Goal: Find specific page/section: Find specific page/section

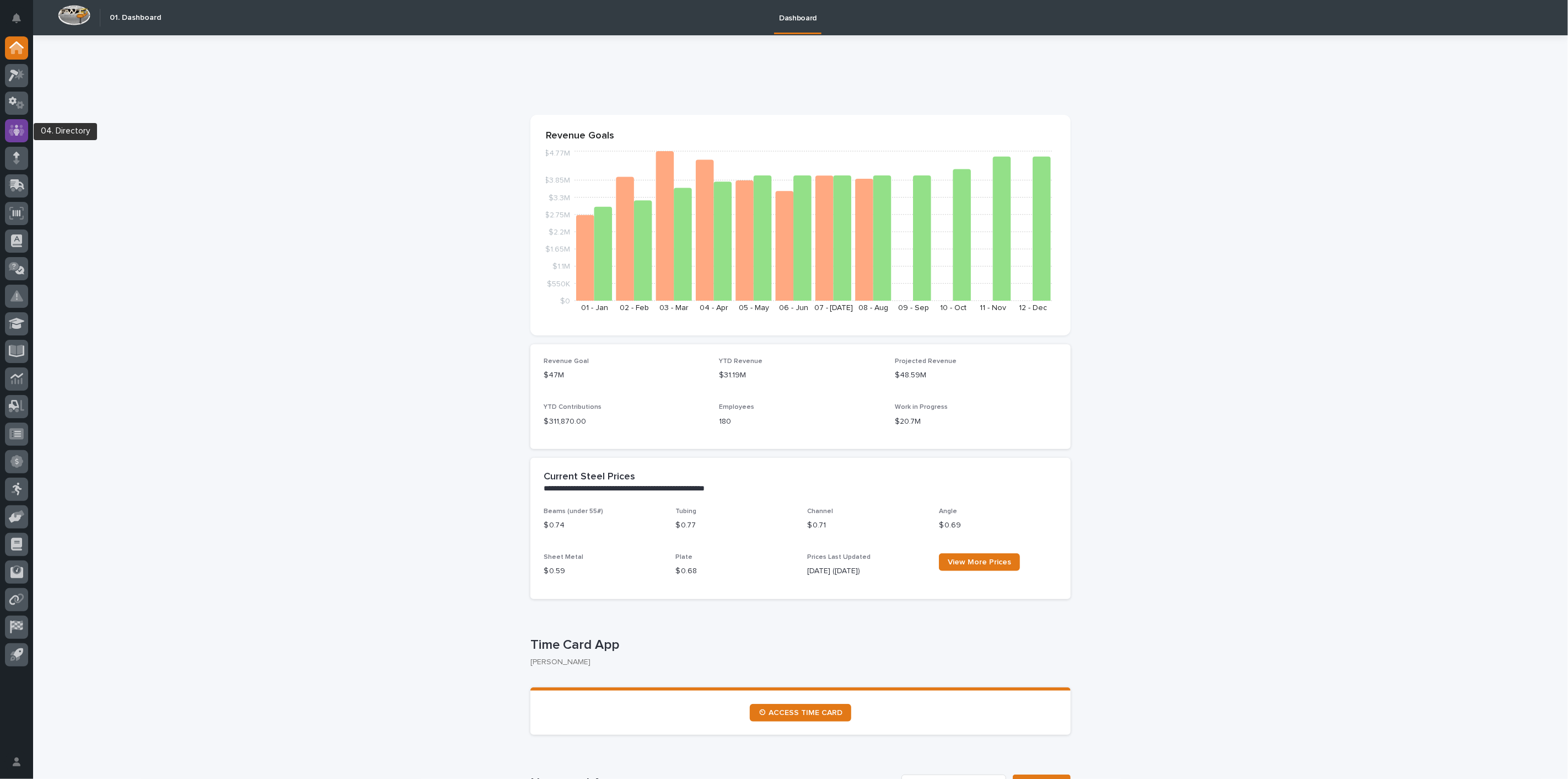
click at [14, 127] on icon at bounding box center [17, 130] width 16 height 13
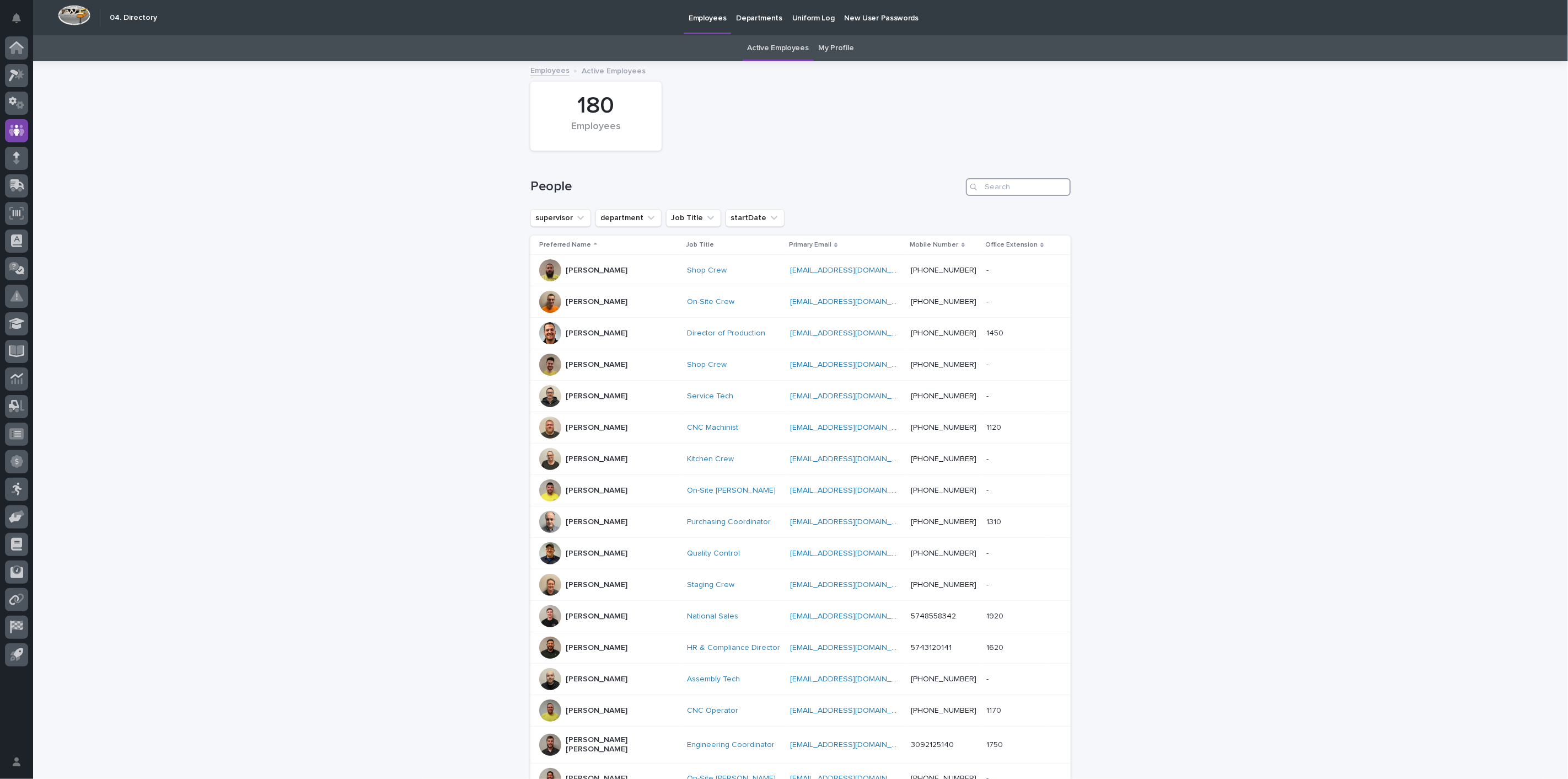
click at [1033, 188] on input "Search" at bounding box center [1018, 186] width 105 height 17
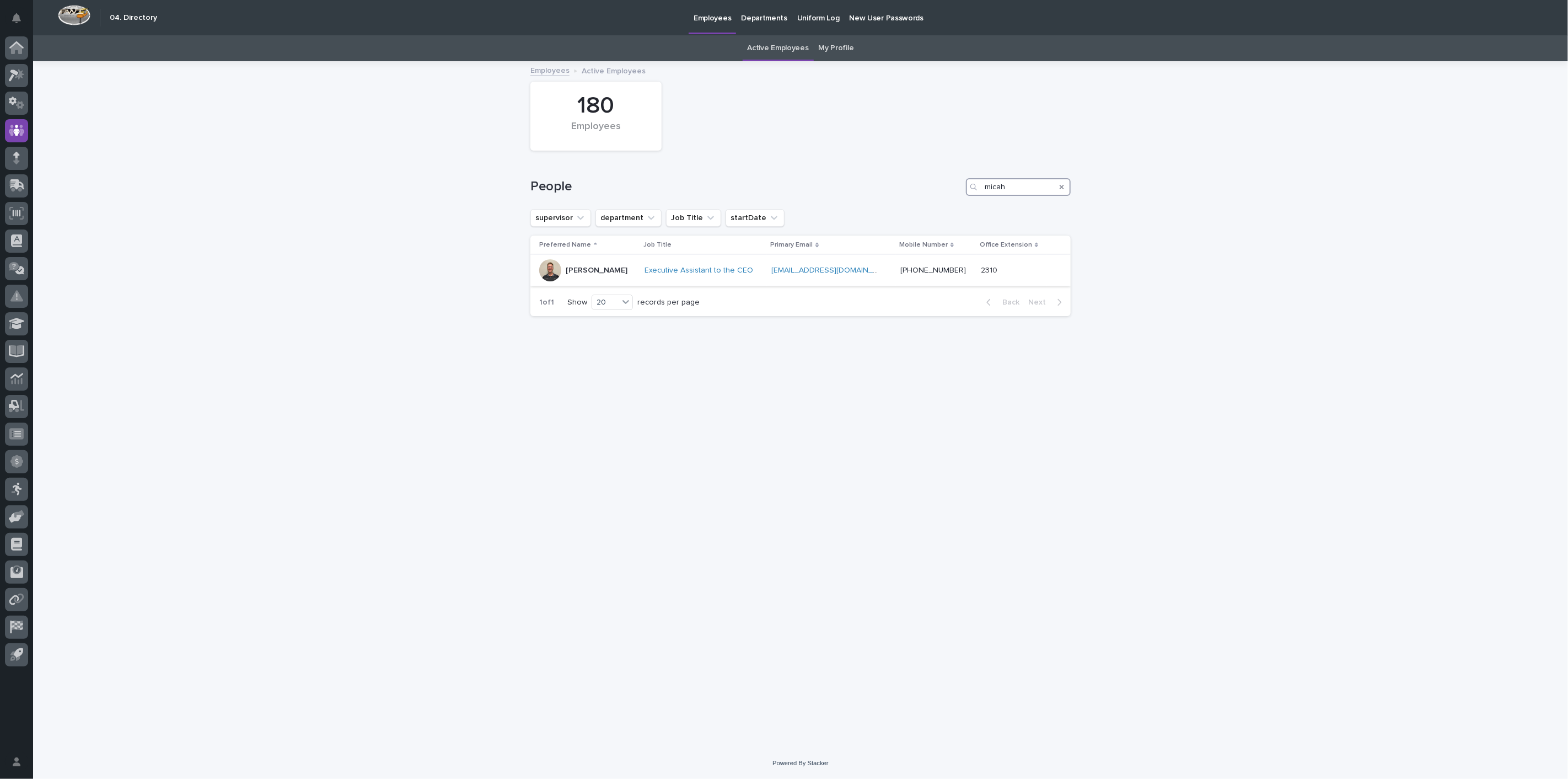
type input "micah"
click at [596, 262] on div "[PERSON_NAME]" at bounding box center [597, 271] width 62 height 18
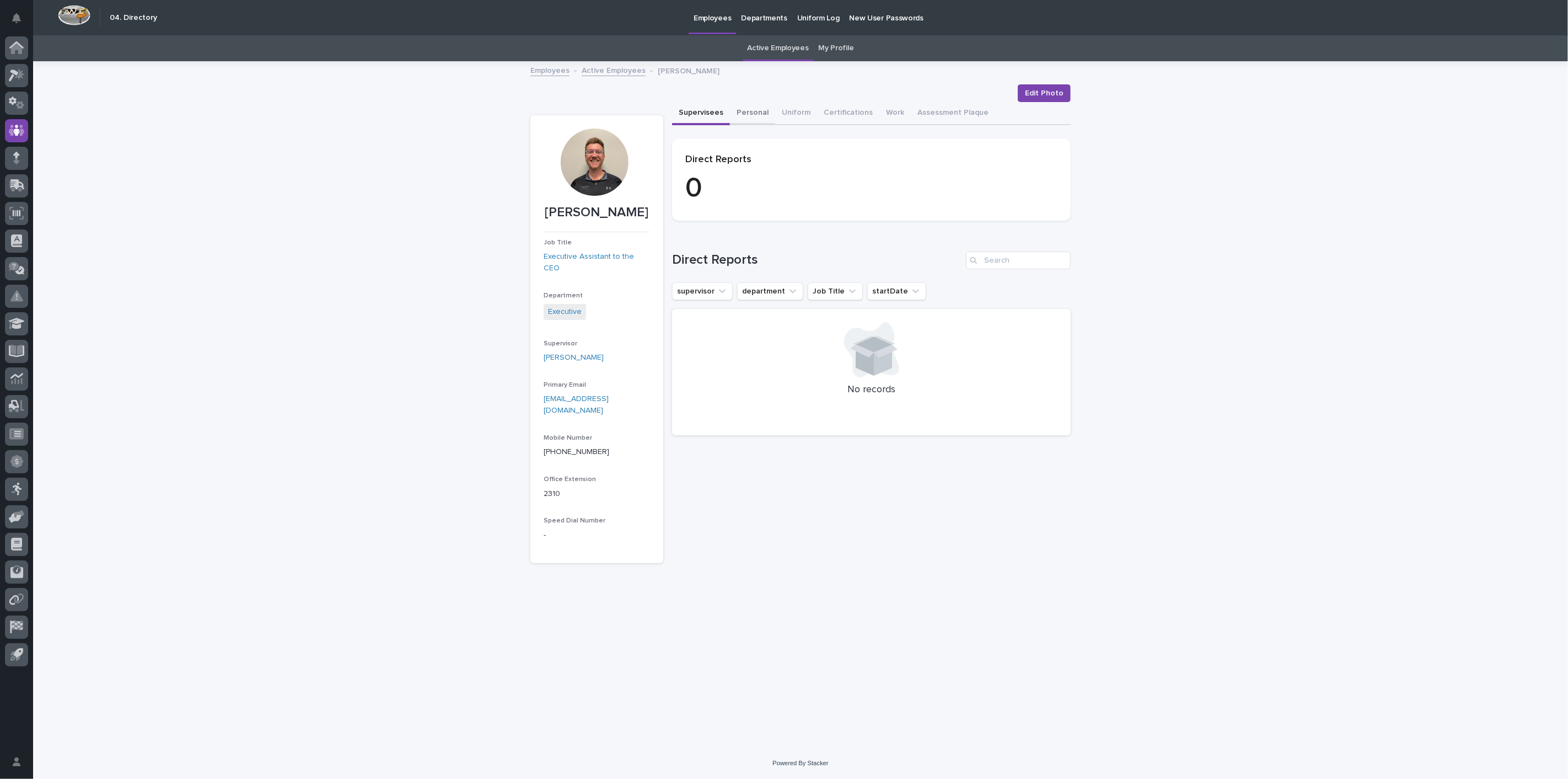
click at [744, 103] on button "Personal" at bounding box center [752, 113] width 45 height 23
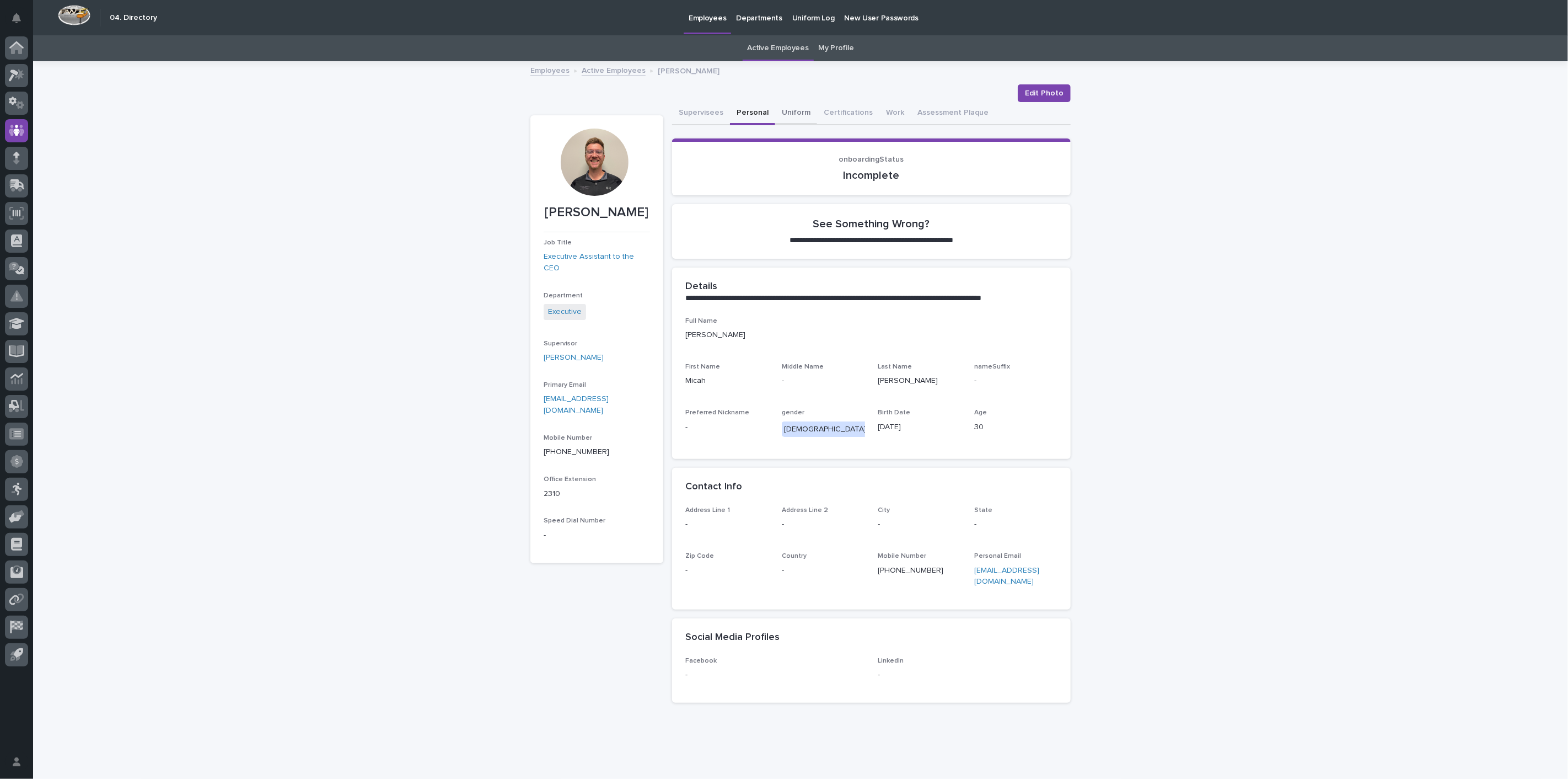
click at [781, 111] on button "Uniform" at bounding box center [796, 113] width 42 height 23
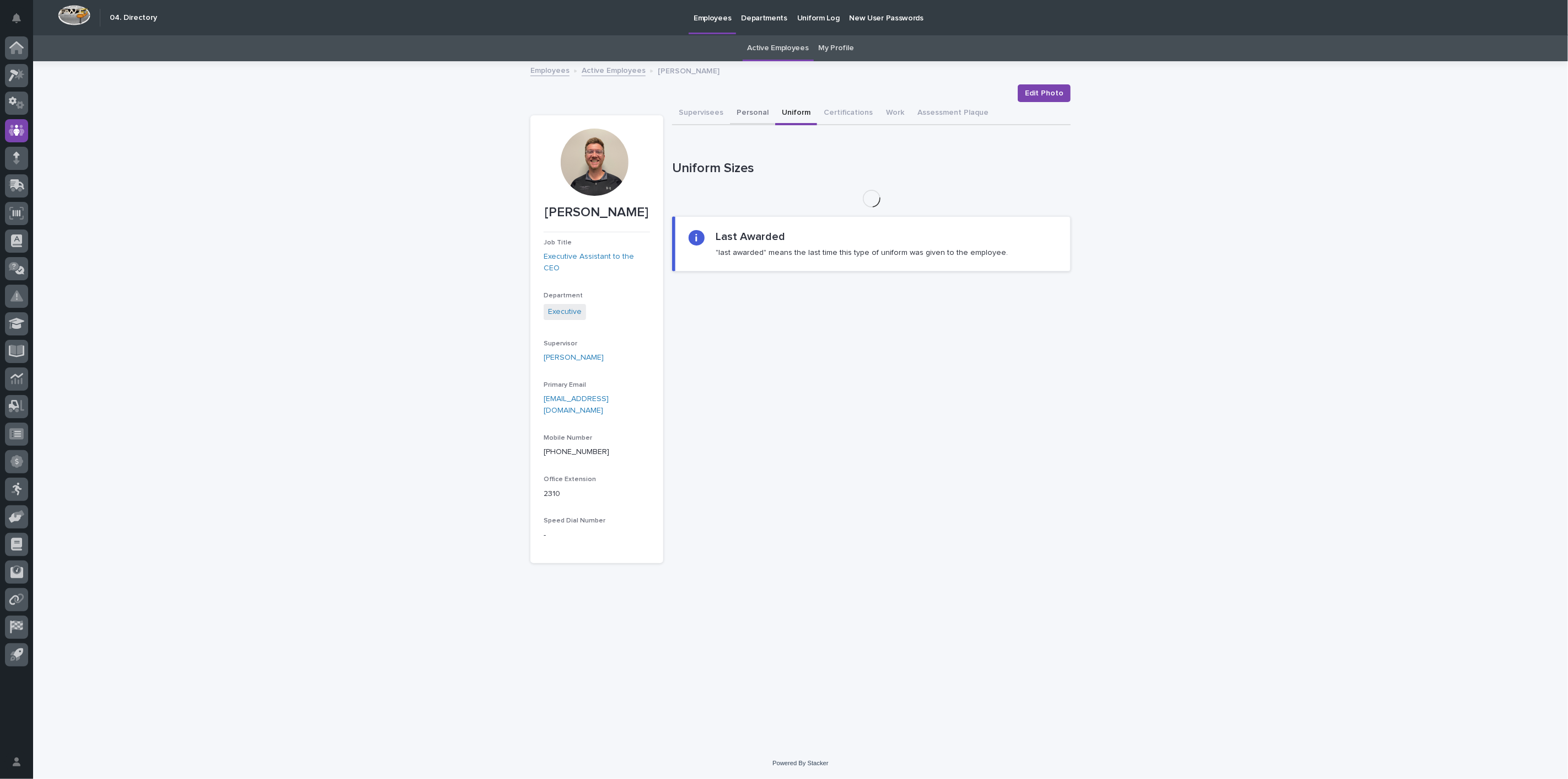
click at [748, 111] on button "Personal" at bounding box center [752, 113] width 45 height 23
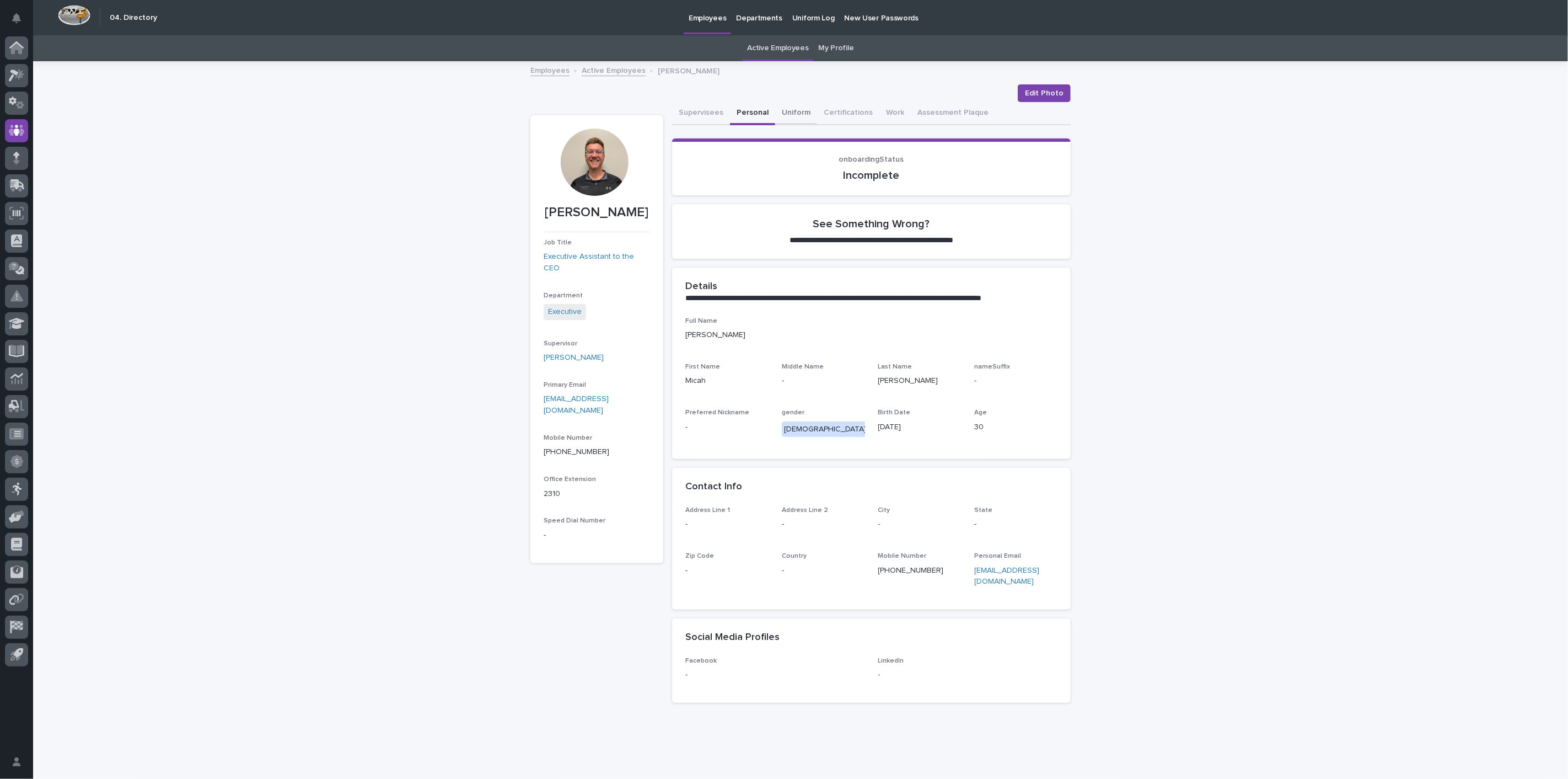
click at [795, 111] on button "Uniform" at bounding box center [796, 113] width 42 height 23
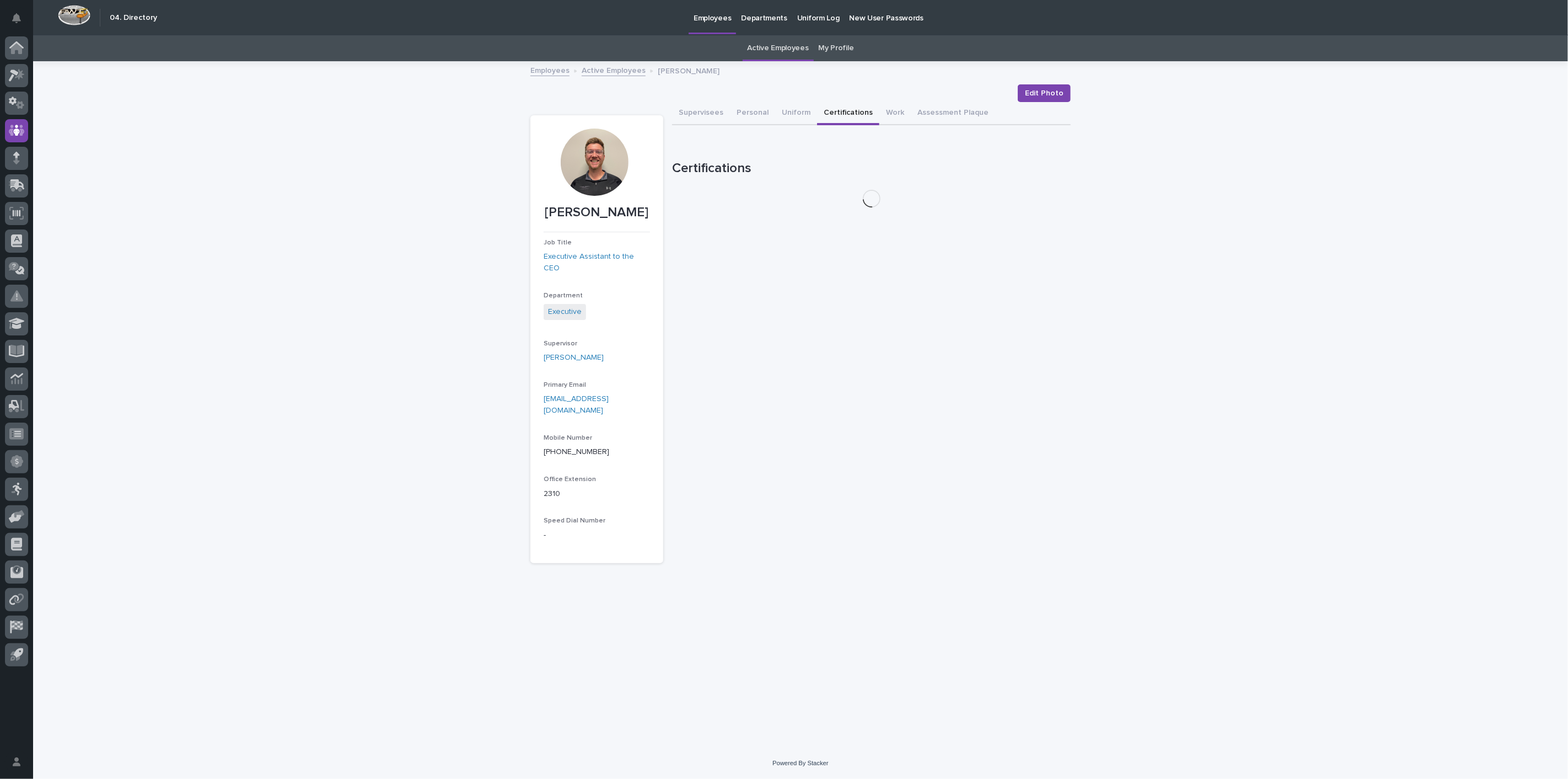
click at [857, 109] on button "Certifications" at bounding box center [848, 113] width 63 height 23
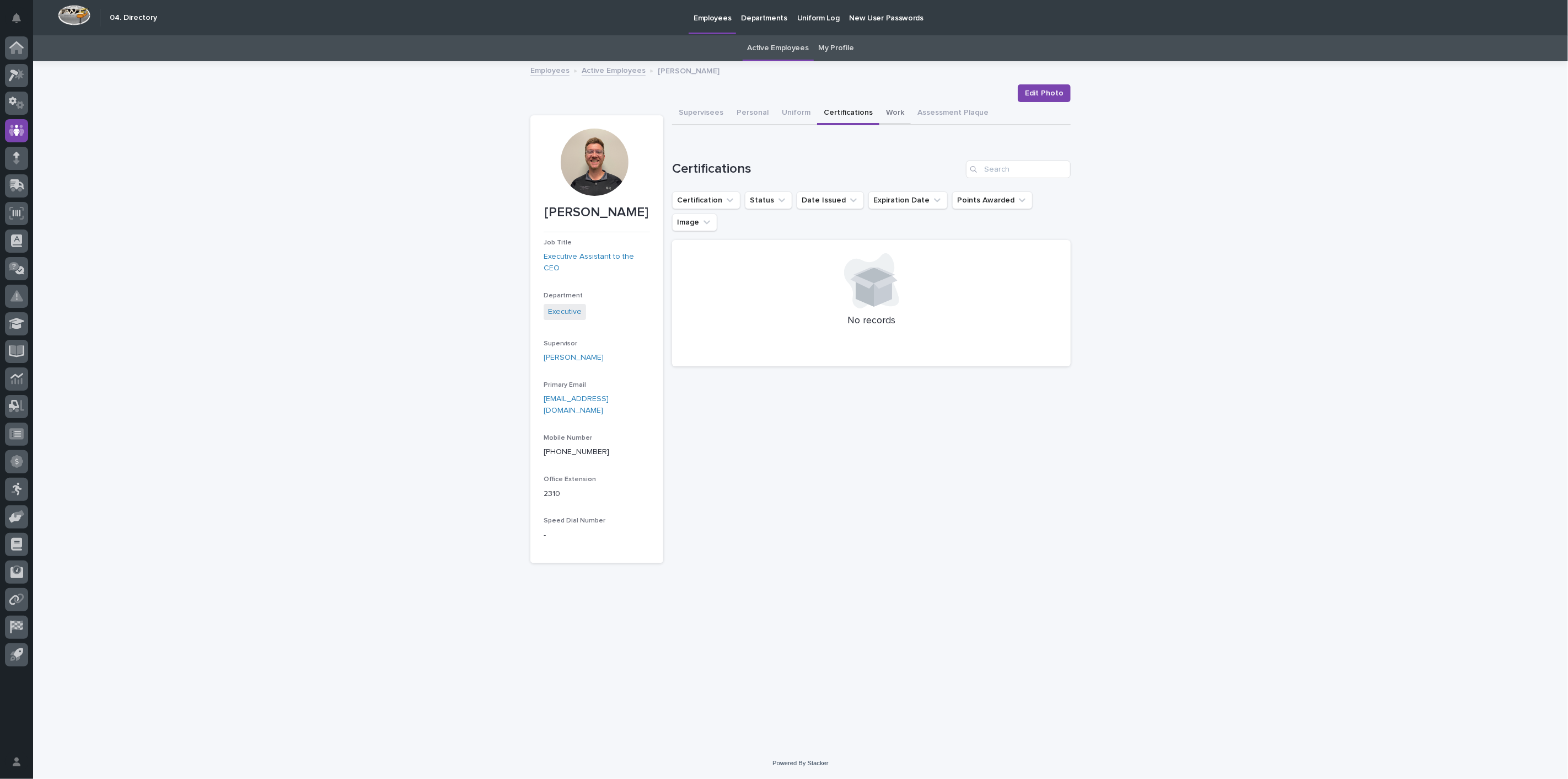
click at [891, 109] on button "Work" at bounding box center [895, 113] width 31 height 23
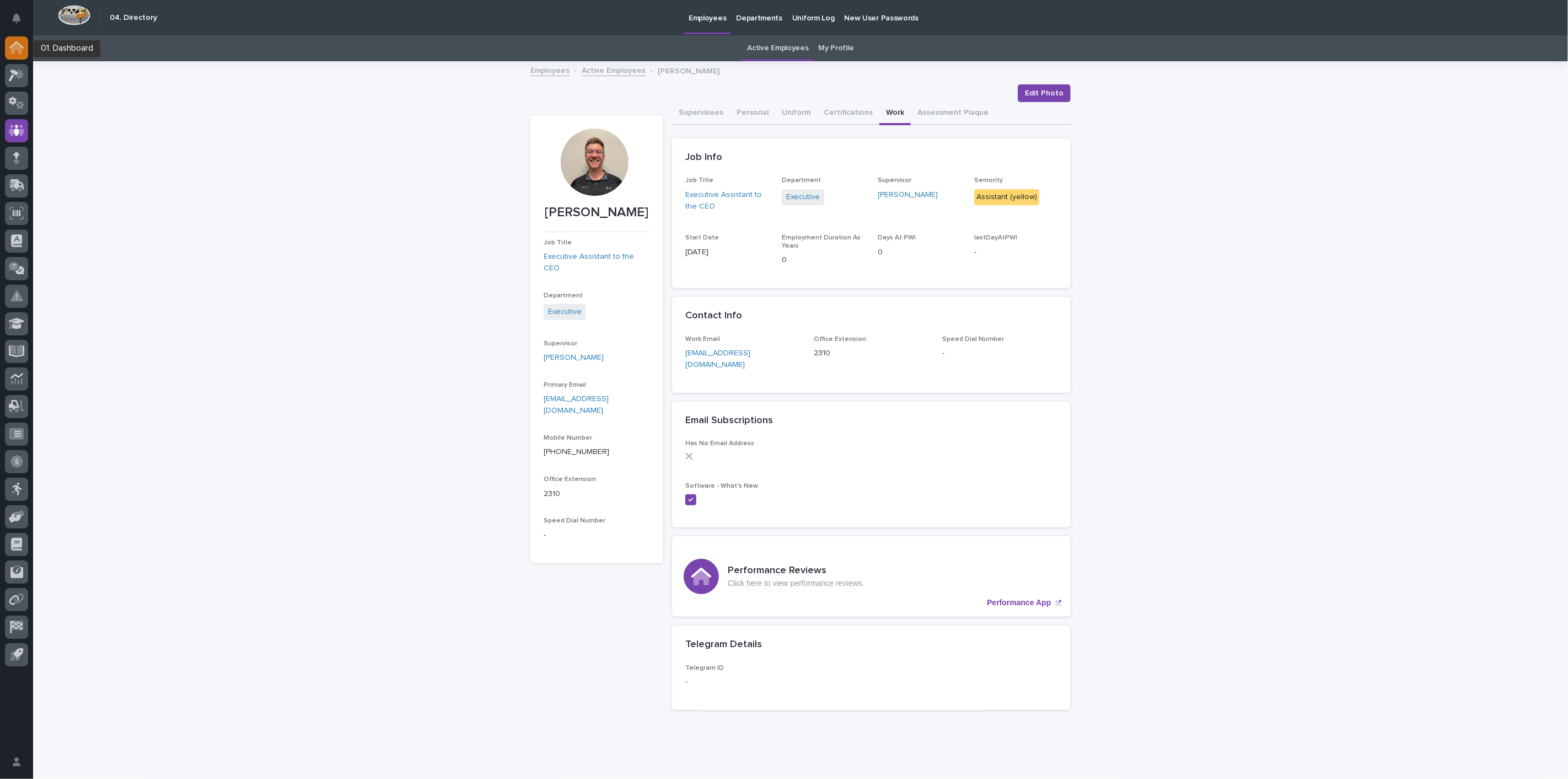
click at [25, 50] on div at bounding box center [16, 47] width 23 height 23
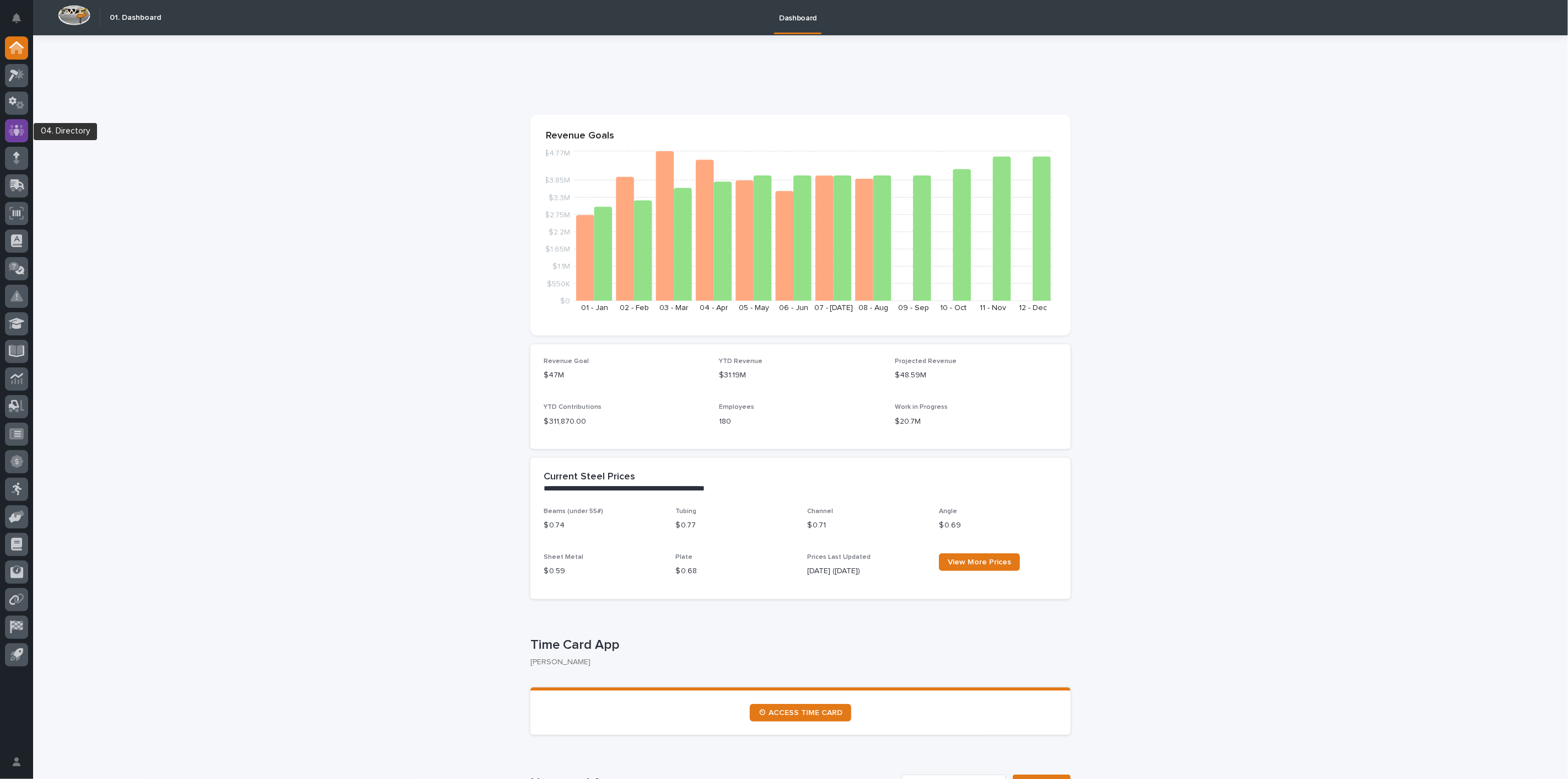
click at [14, 125] on icon at bounding box center [17, 130] width 16 height 13
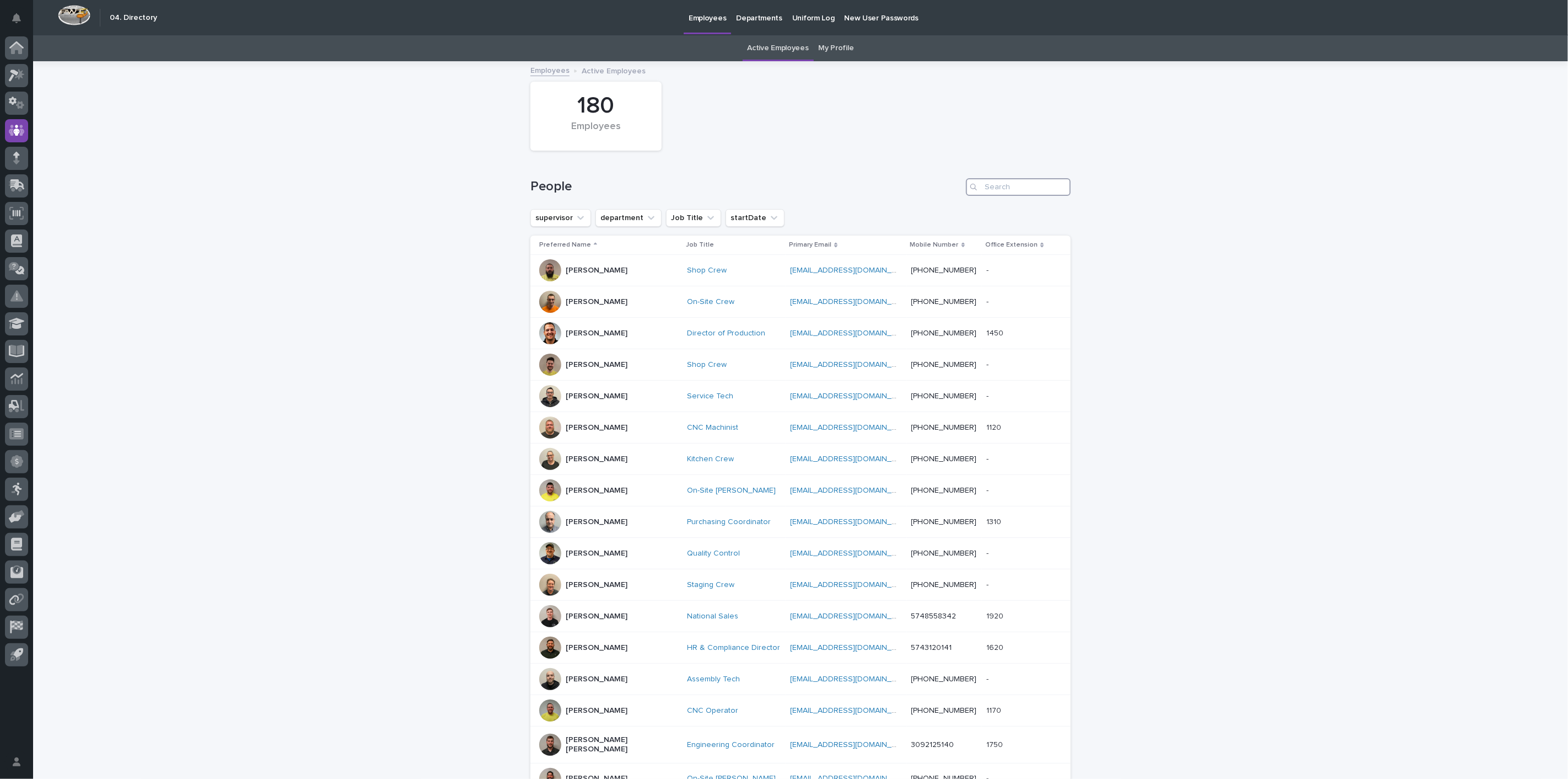
click at [1001, 186] on input "Search" at bounding box center [1018, 186] width 105 height 17
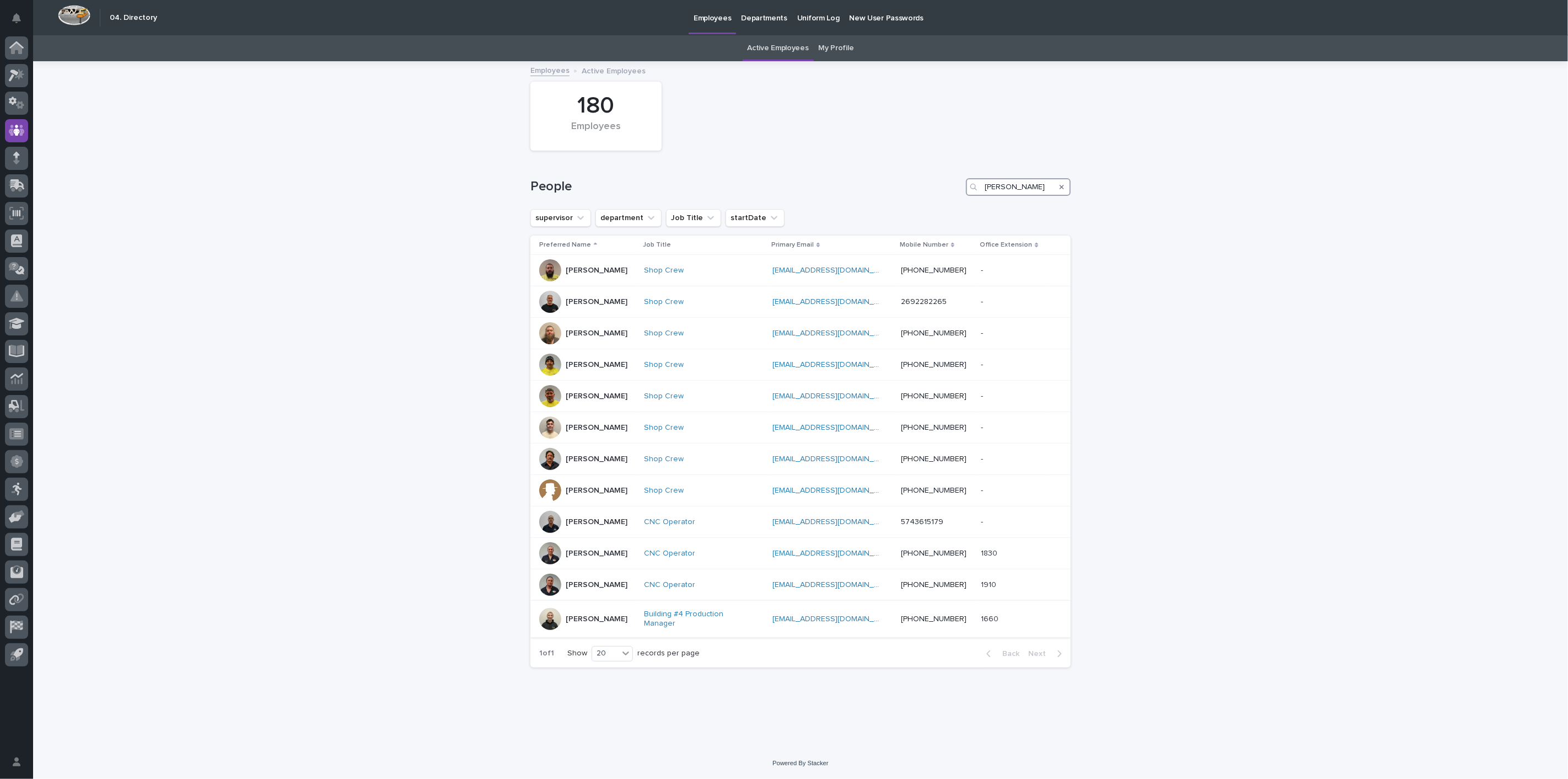
type input "[PERSON_NAME]"
click at [611, 618] on p "[PERSON_NAME]" at bounding box center [597, 618] width 62 height 9
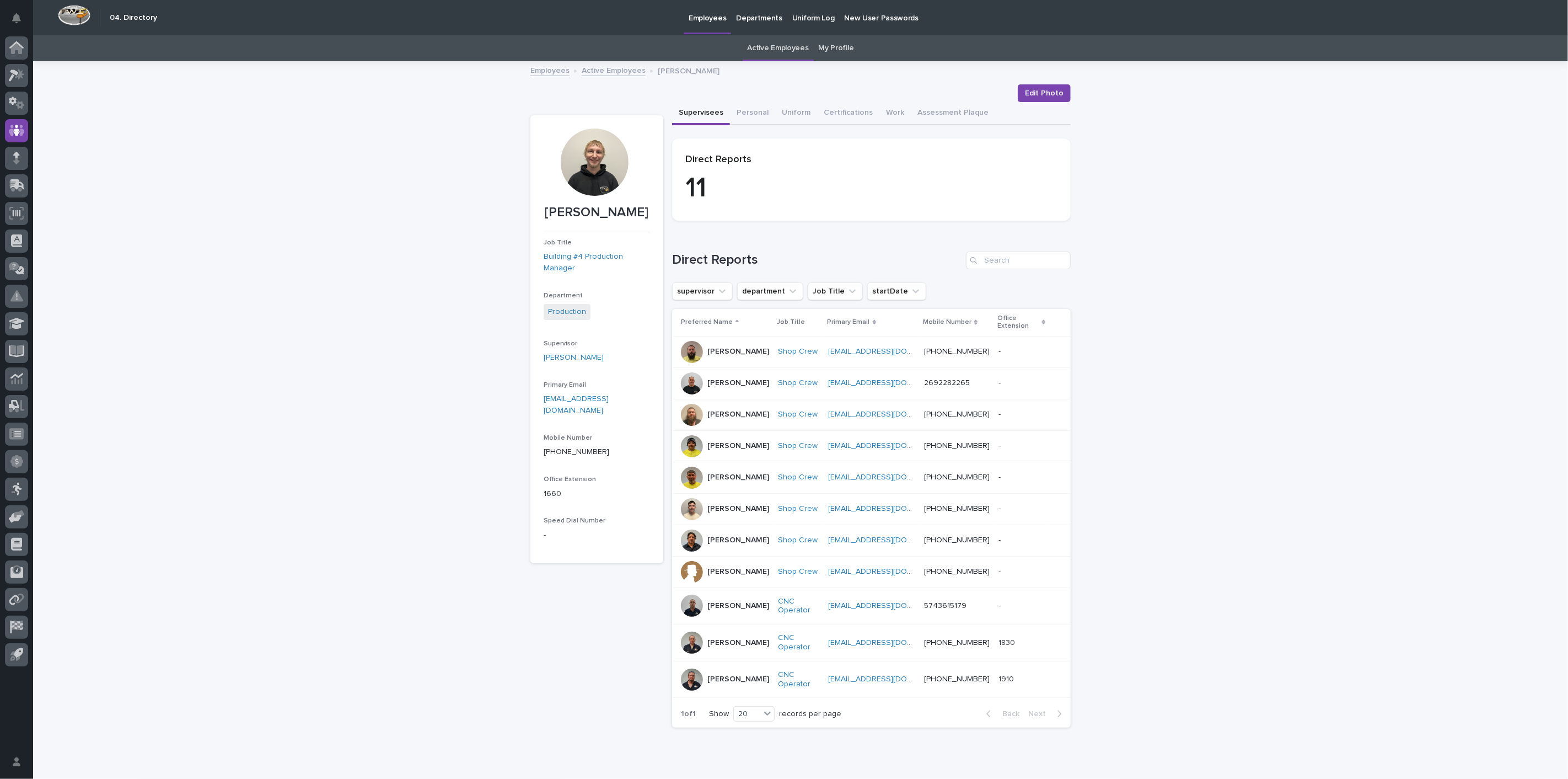
click at [776, 47] on link "Active Employees" at bounding box center [778, 48] width 61 height 26
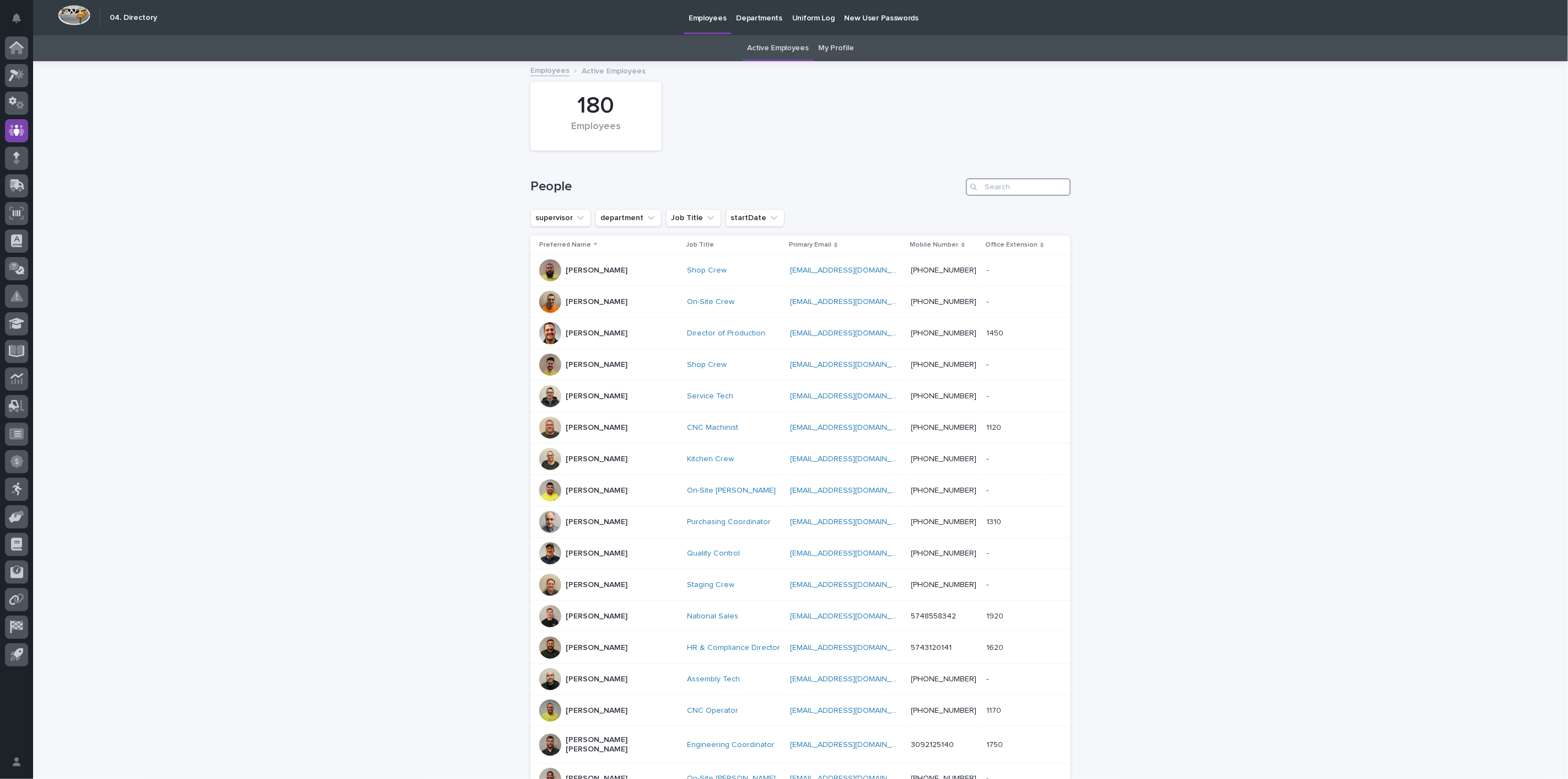
click at [1005, 181] on input "Search" at bounding box center [1018, 186] width 105 height 17
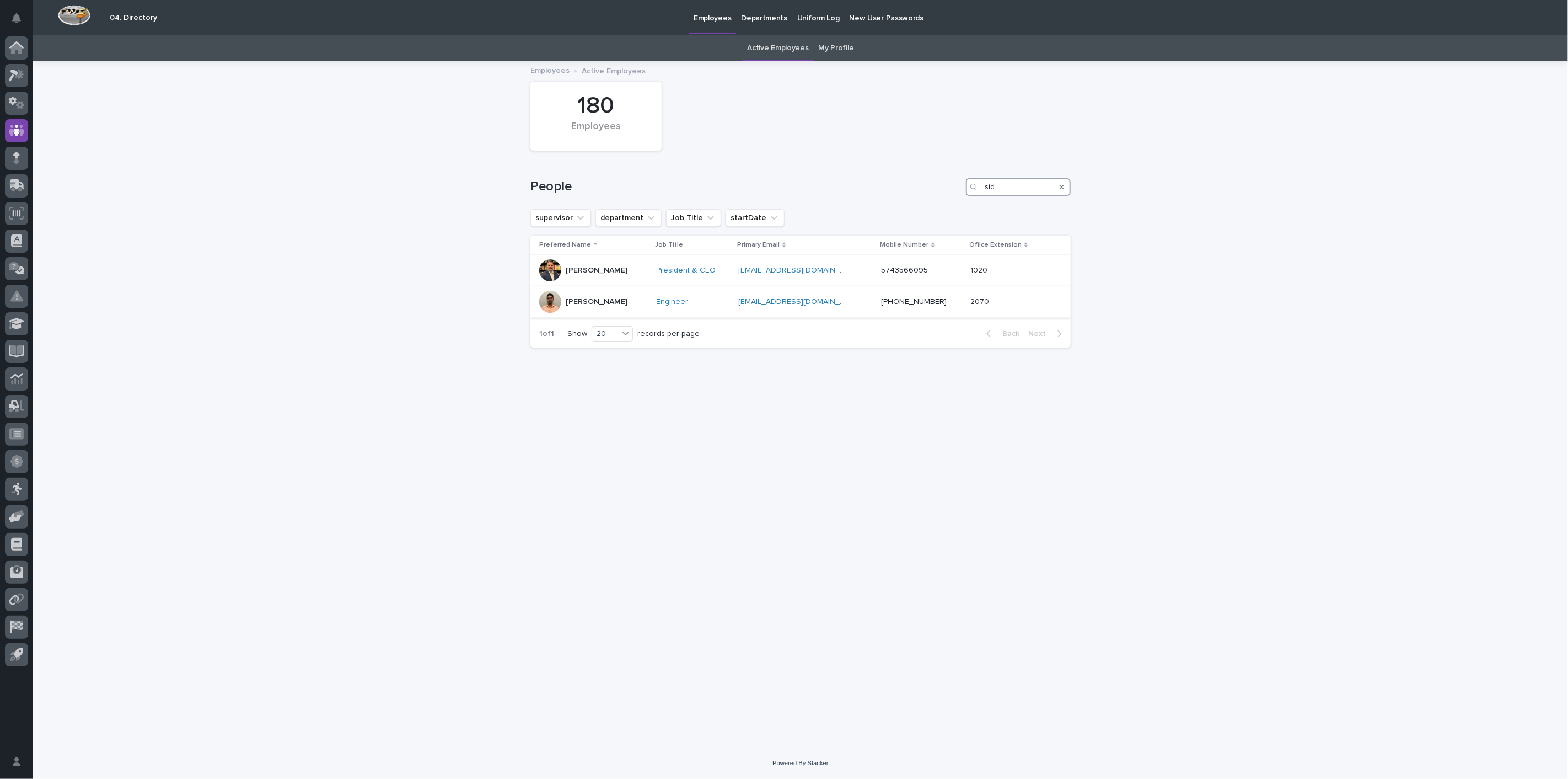
type input "sid"
click at [594, 298] on p "[PERSON_NAME]" at bounding box center [597, 301] width 62 height 9
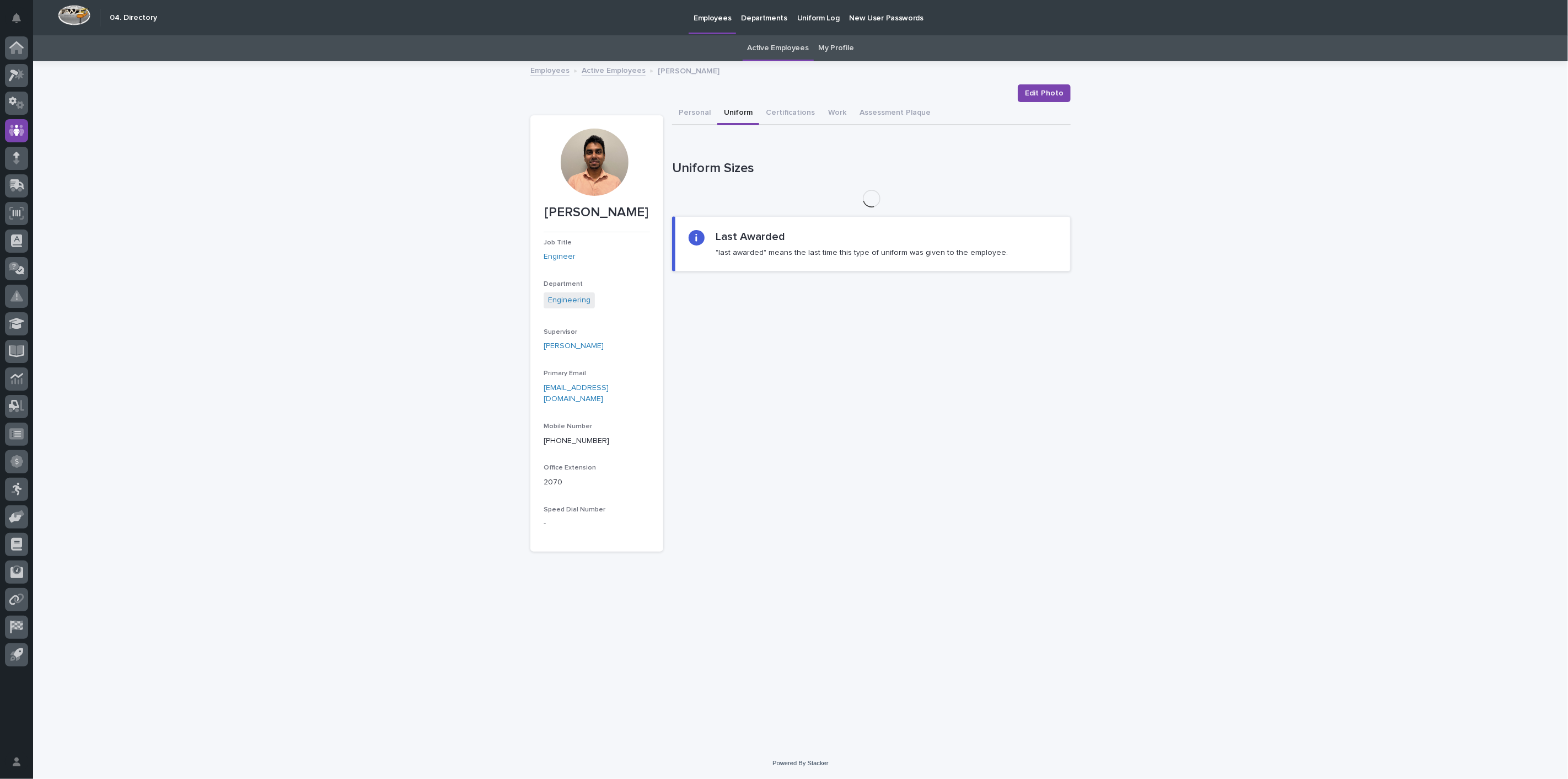
click at [731, 106] on button "Uniform" at bounding box center [738, 113] width 42 height 23
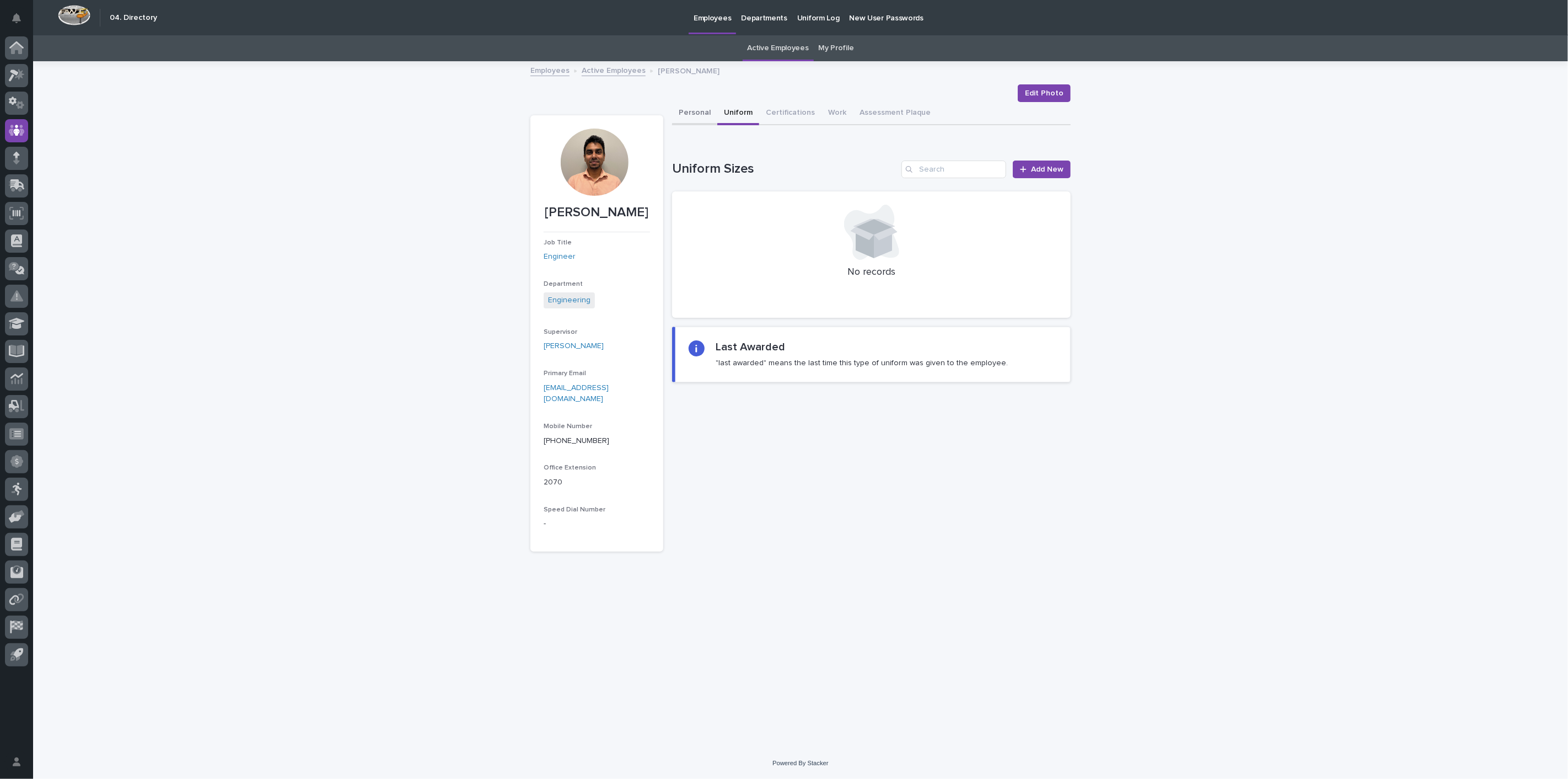
click at [693, 112] on button "Personal" at bounding box center [695, 113] width 45 height 23
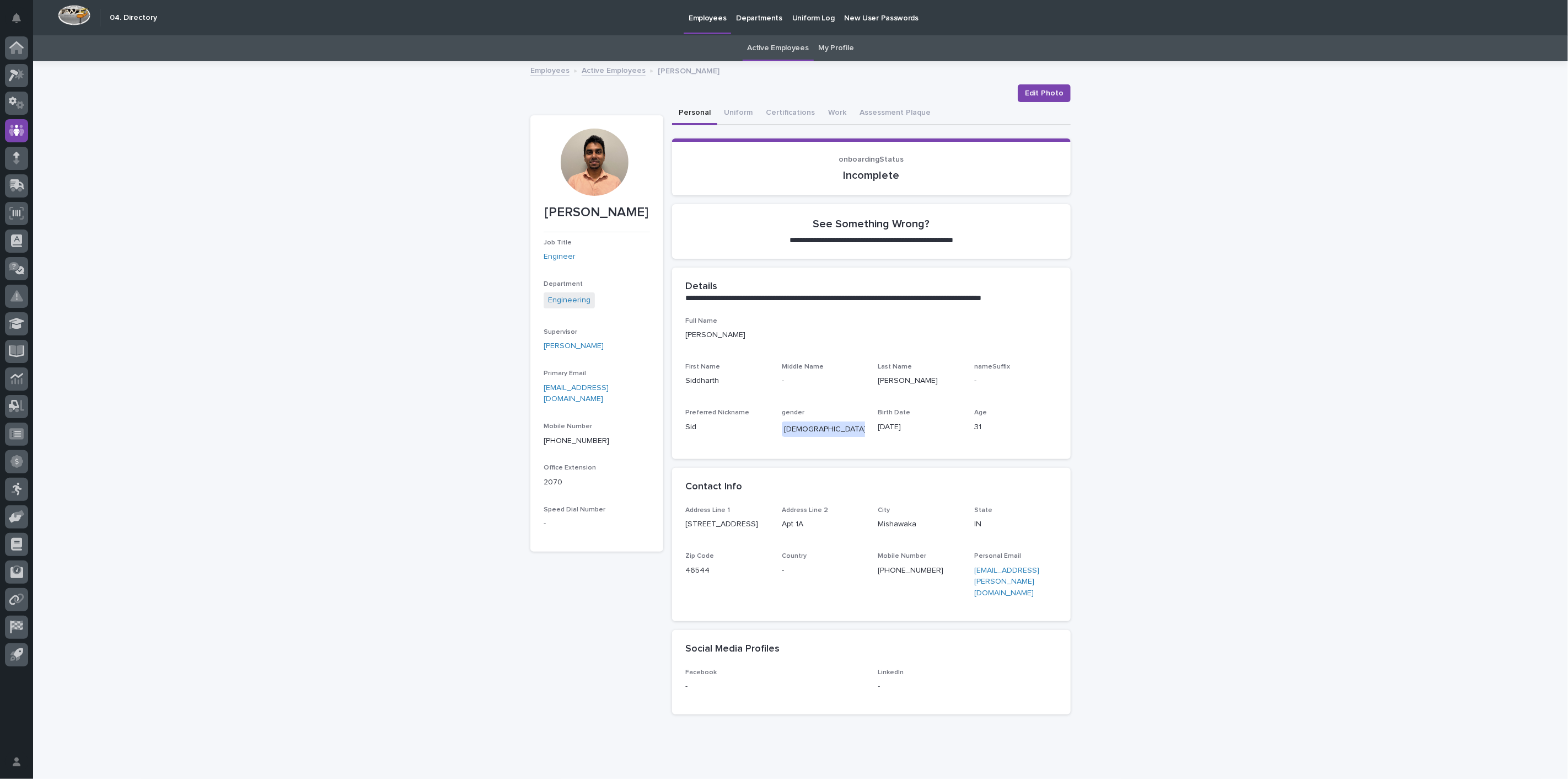
click at [838, 46] on link "My Profile" at bounding box center [836, 48] width 35 height 26
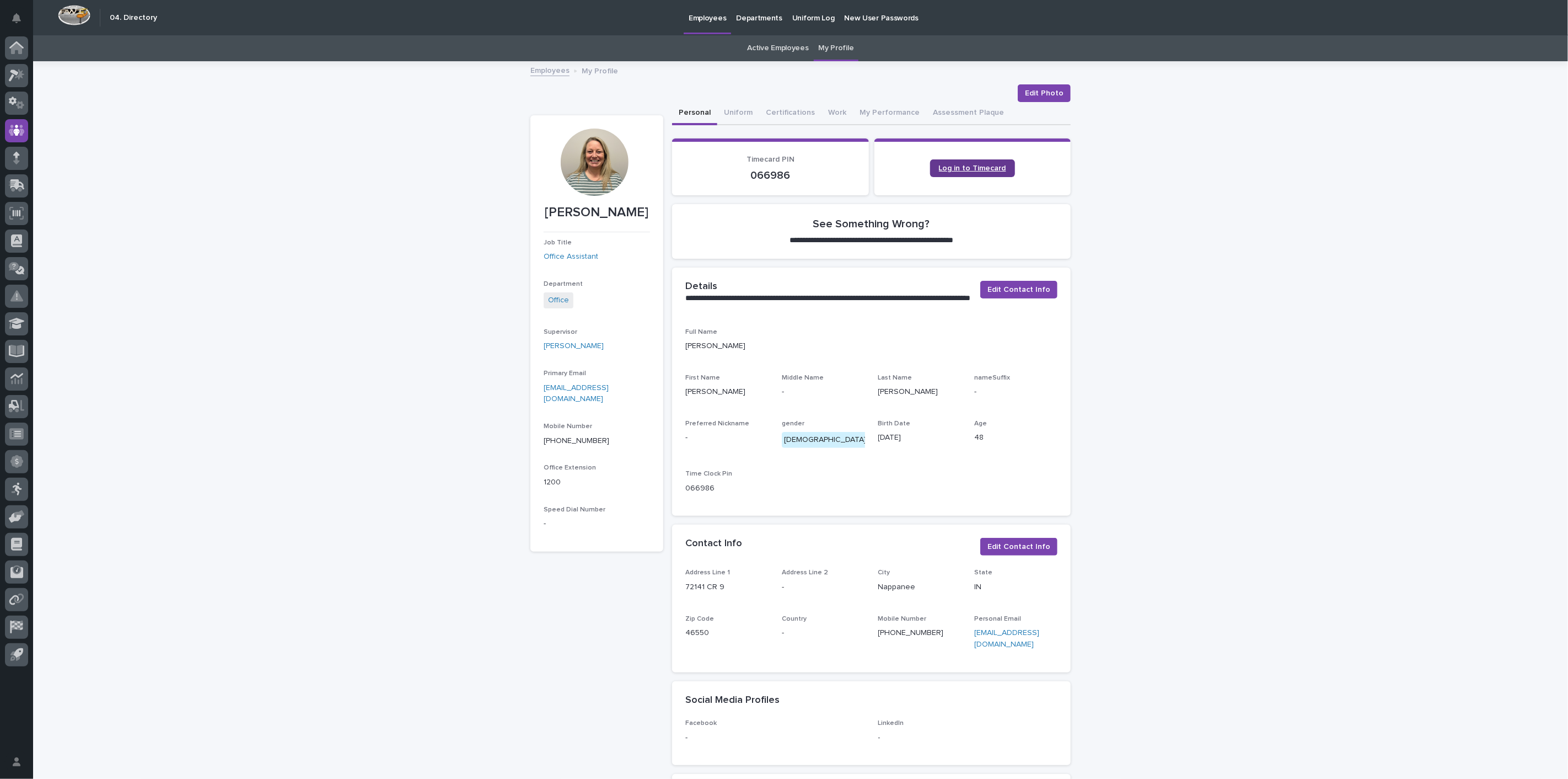
click at [978, 163] on link "Log in to Timecard" at bounding box center [973, 168] width 85 height 17
